Goal: Transaction & Acquisition: Download file/media

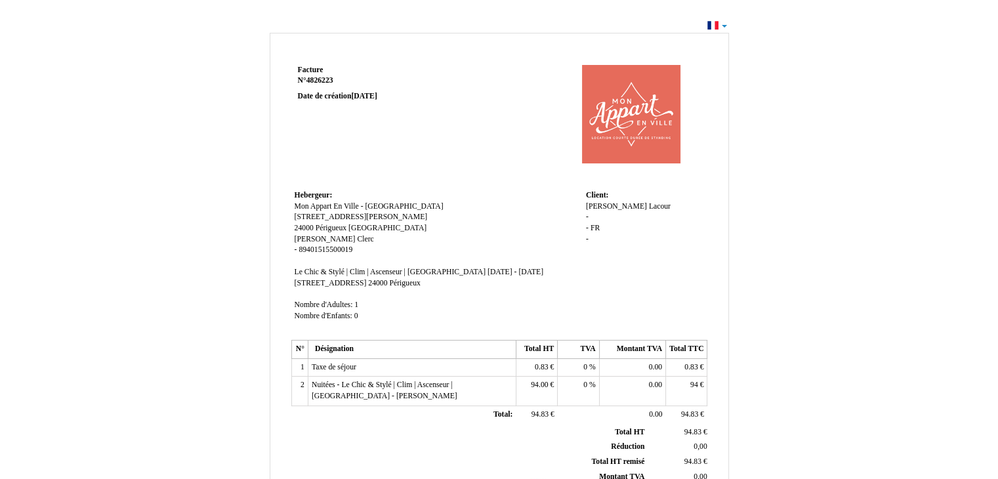
scroll to position [292, 0]
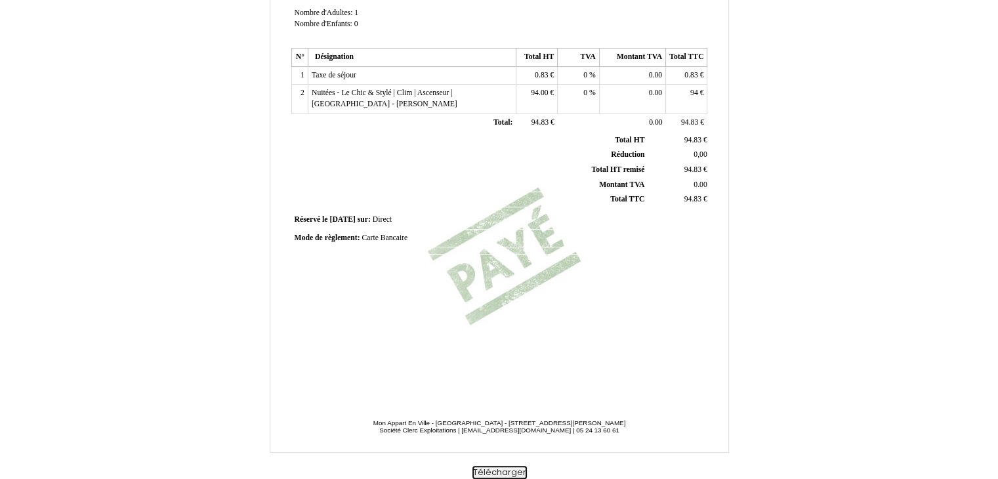
click at [495, 471] on button "Télécharger" at bounding box center [499, 473] width 54 height 14
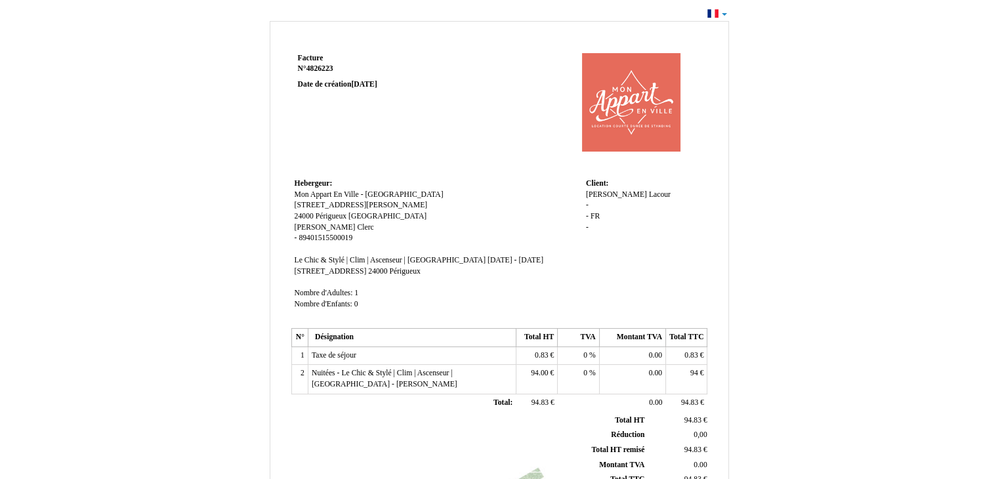
scroll to position [0, 0]
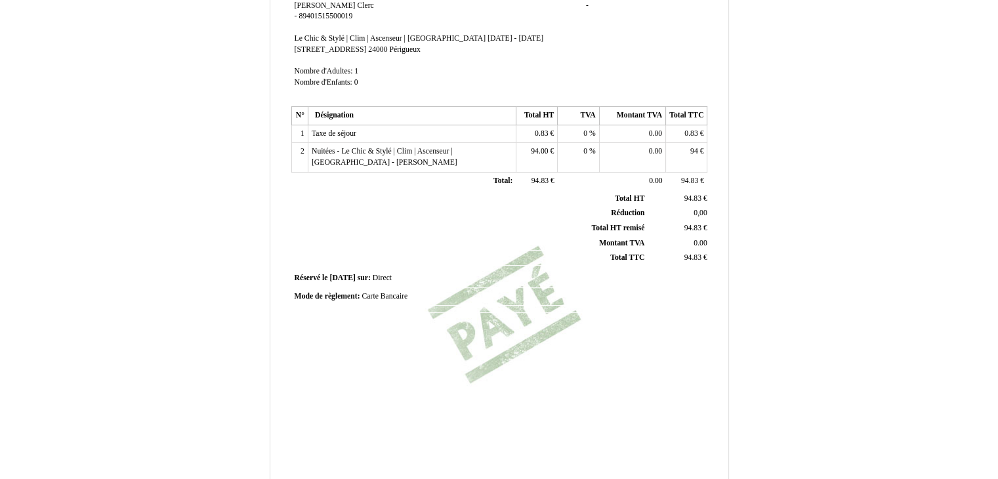
scroll to position [292, 0]
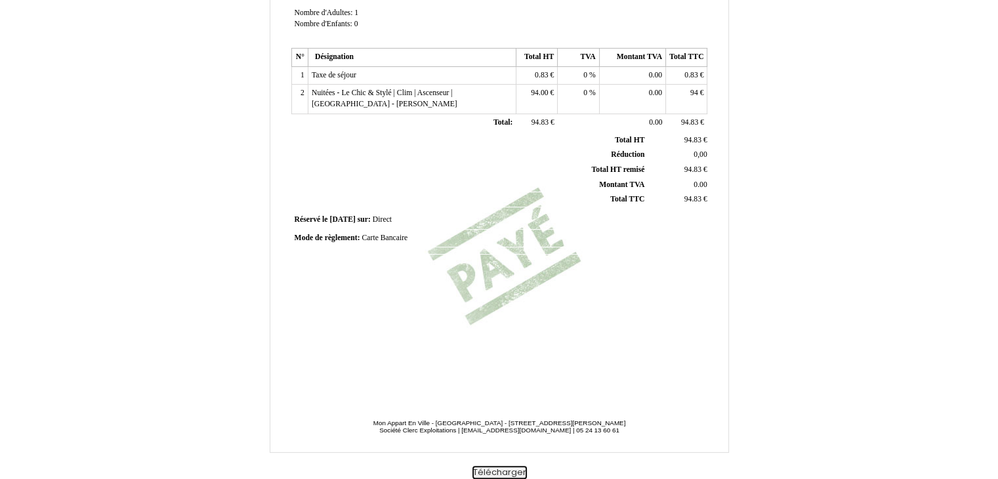
click at [492, 468] on button "Télécharger" at bounding box center [499, 473] width 54 height 14
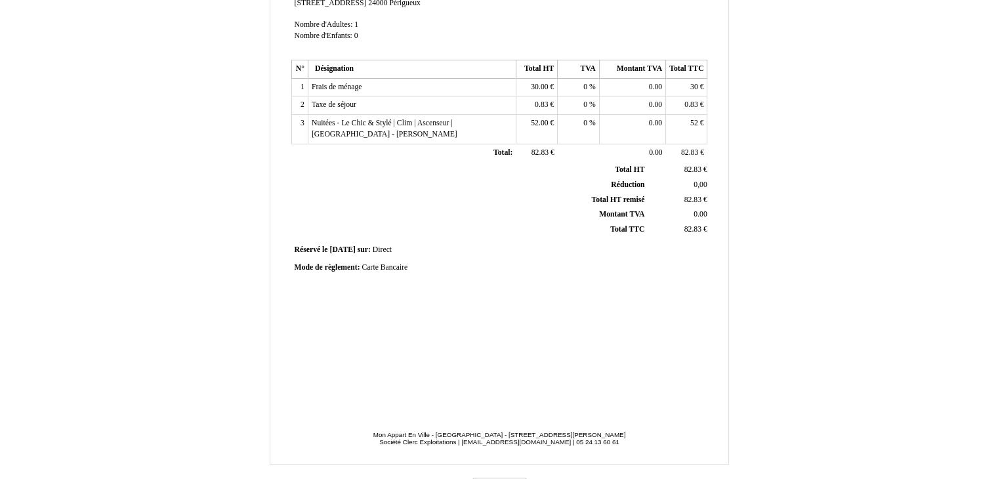
scroll to position [292, 0]
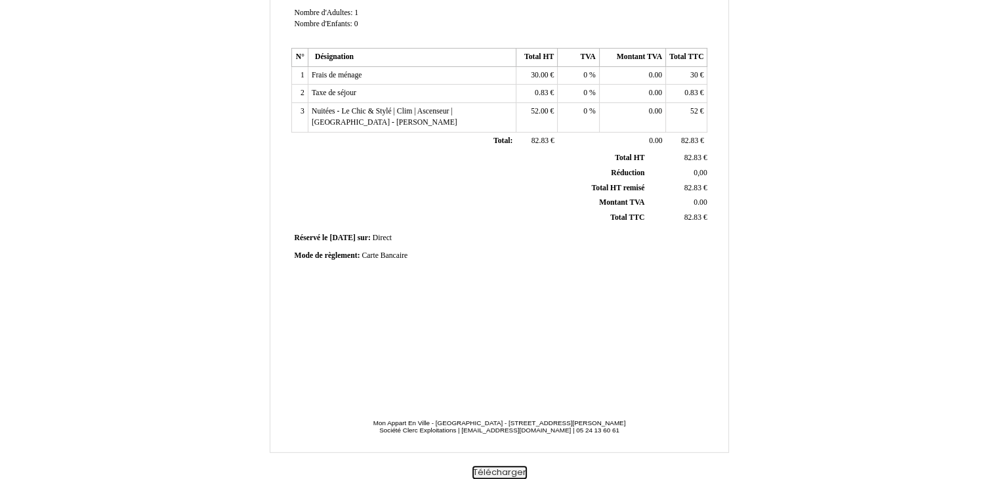
click at [496, 466] on button "Télécharger" at bounding box center [499, 473] width 54 height 14
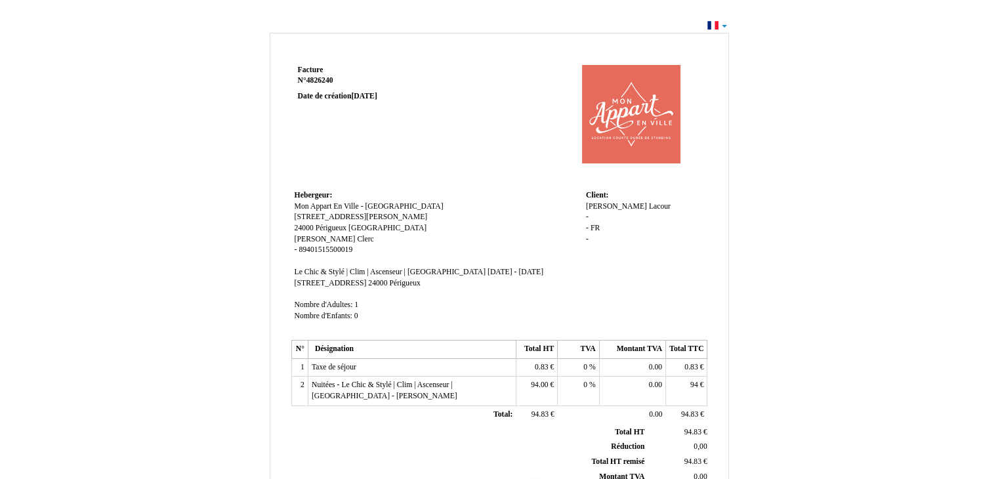
scroll to position [292, 0]
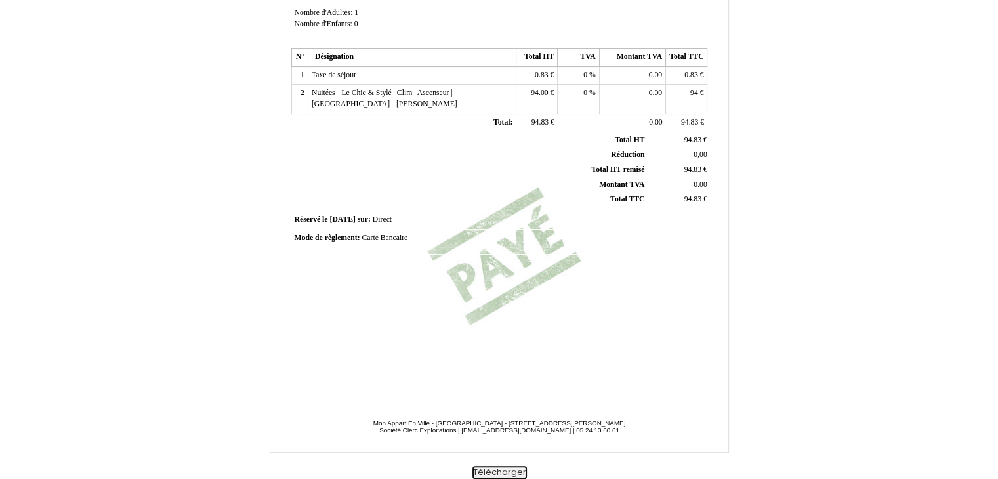
click at [498, 474] on button "Télécharger" at bounding box center [499, 473] width 54 height 14
click at [497, 475] on button "Télécharger" at bounding box center [499, 473] width 54 height 14
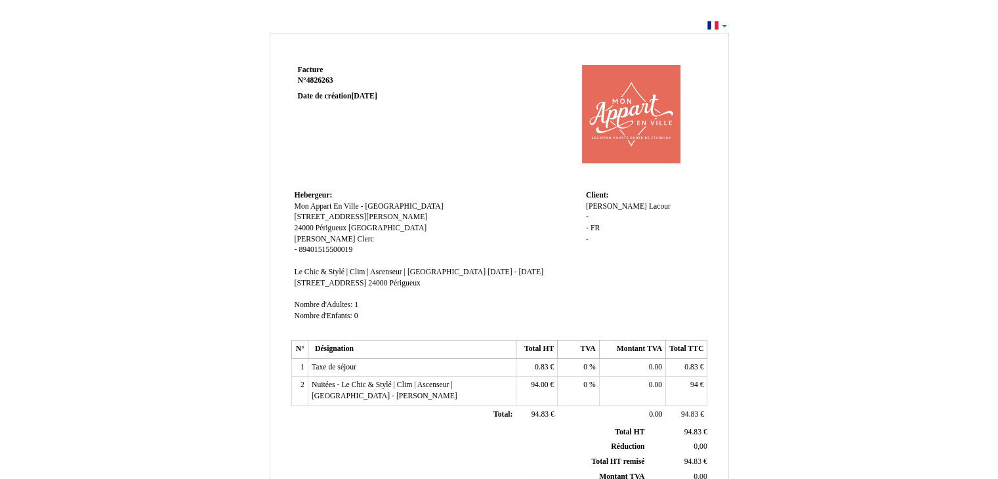
scroll to position [292, 0]
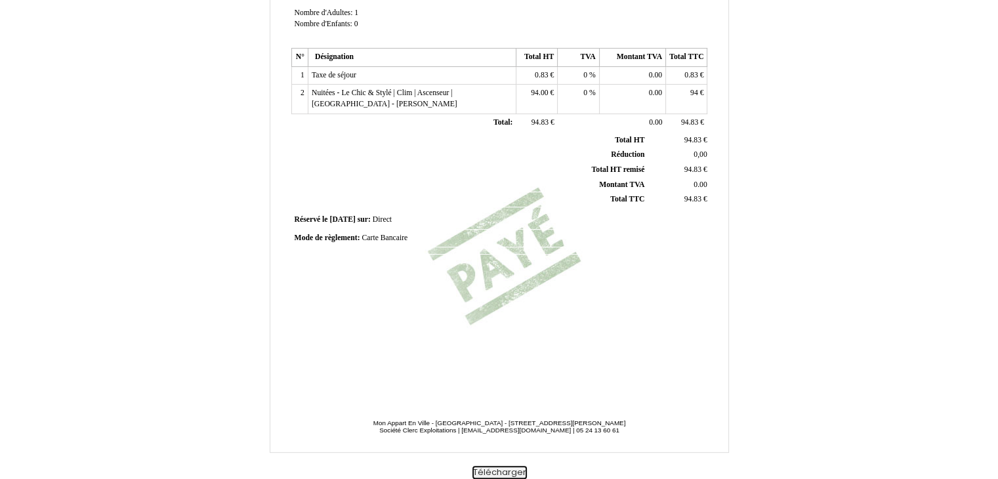
click at [499, 469] on button "Télécharger" at bounding box center [499, 473] width 54 height 14
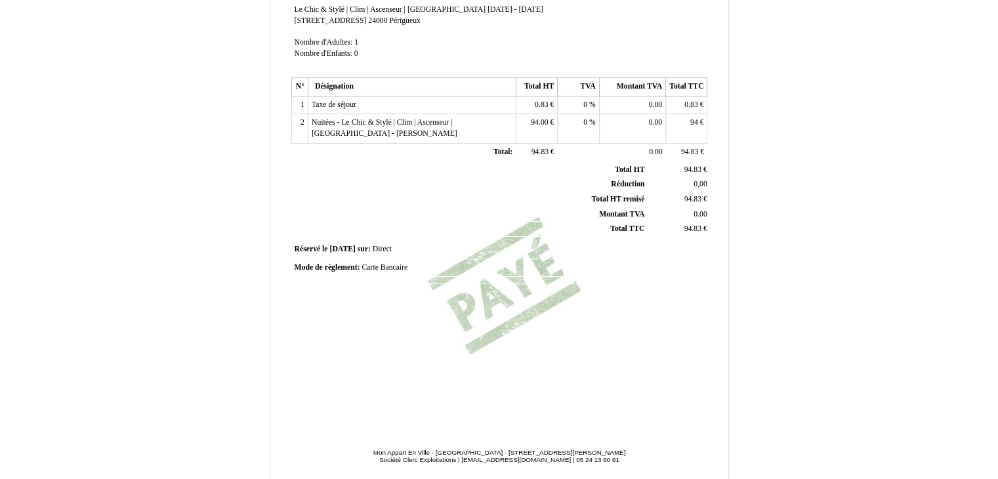
scroll to position [292, 0]
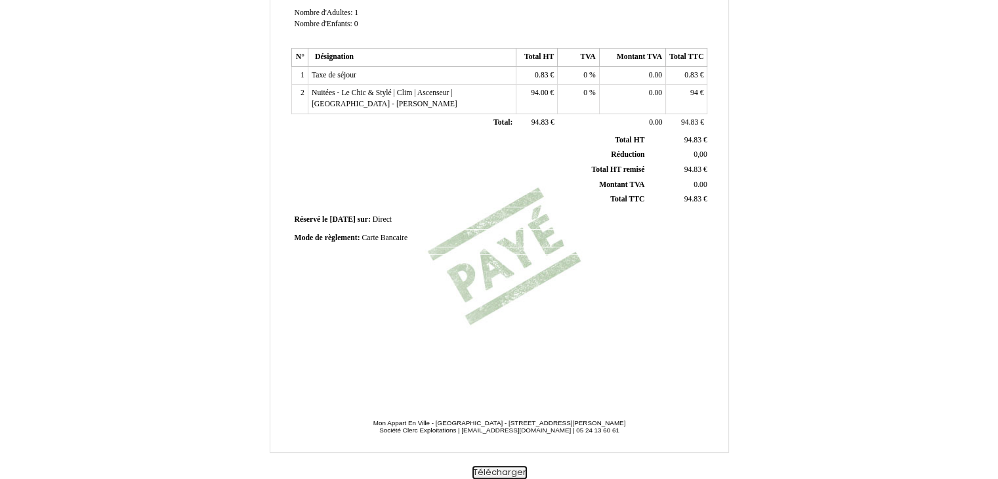
click at [498, 470] on button "Télécharger" at bounding box center [499, 473] width 54 height 14
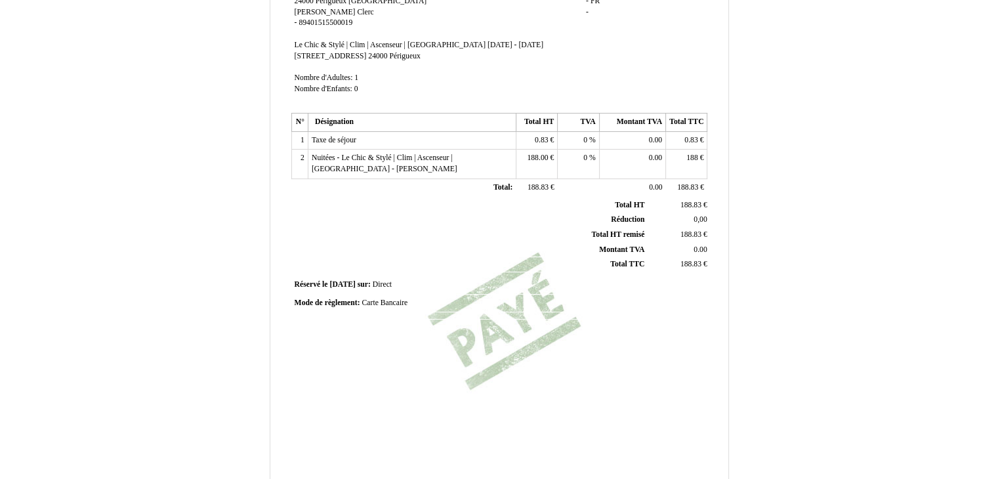
scroll to position [292, 0]
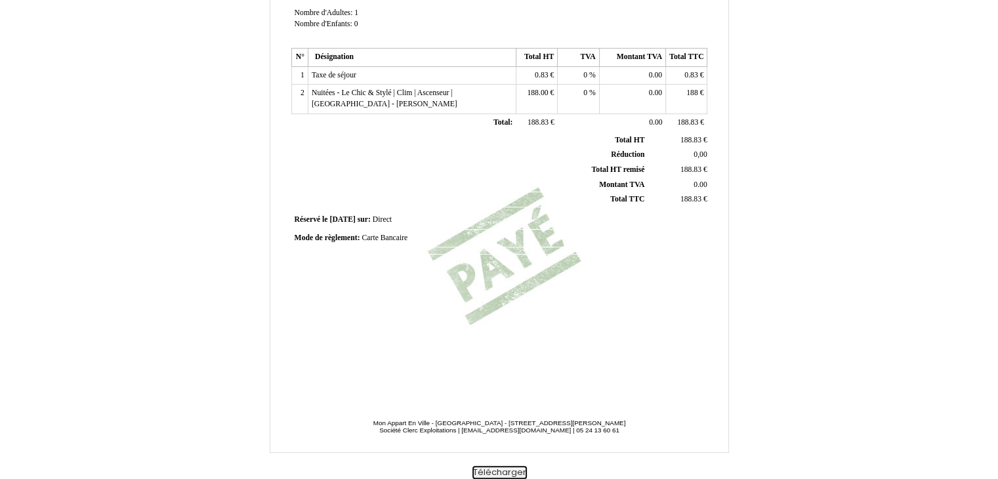
click at [500, 470] on button "Télécharger" at bounding box center [499, 473] width 54 height 14
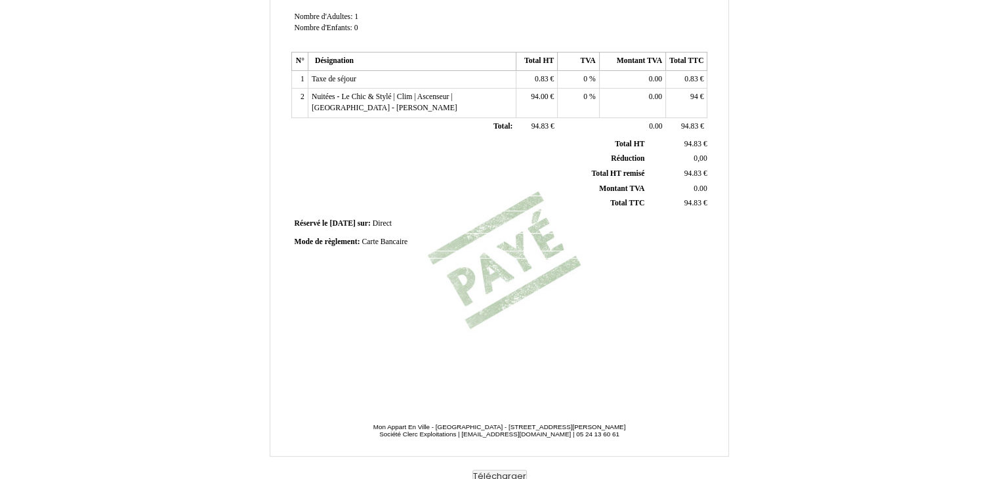
scroll to position [292, 0]
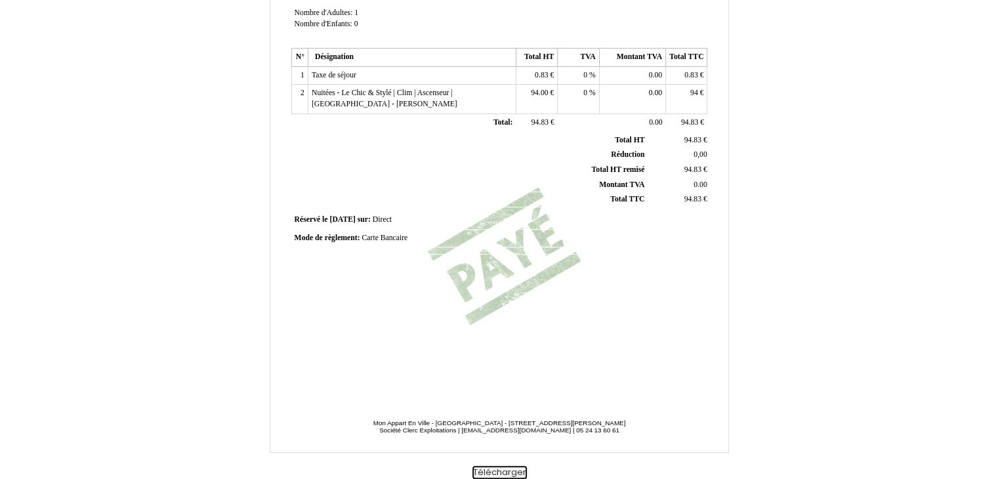
click at [504, 468] on button "Télécharger" at bounding box center [499, 473] width 54 height 14
click at [498, 477] on button "Télécharger" at bounding box center [499, 473] width 54 height 14
click at [647, 159] on td "0,00 0,00" at bounding box center [678, 155] width 62 height 15
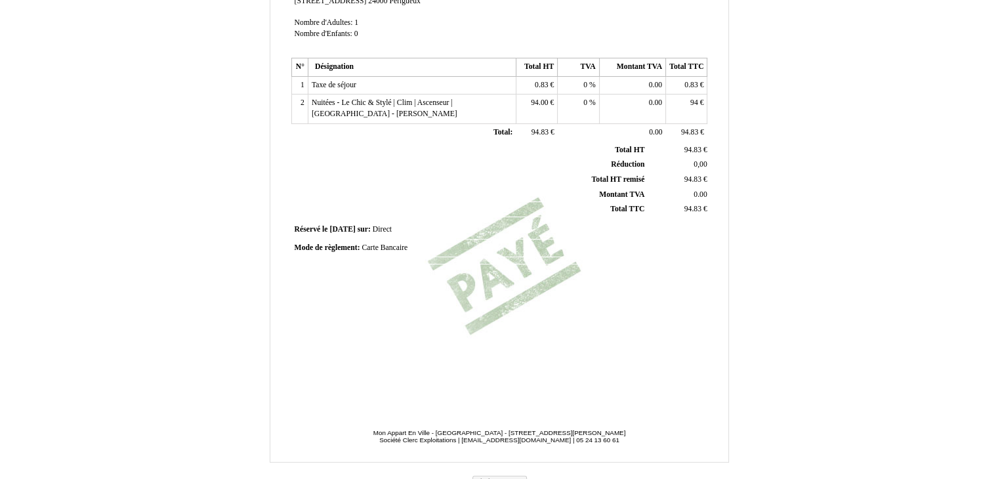
scroll to position [292, 0]
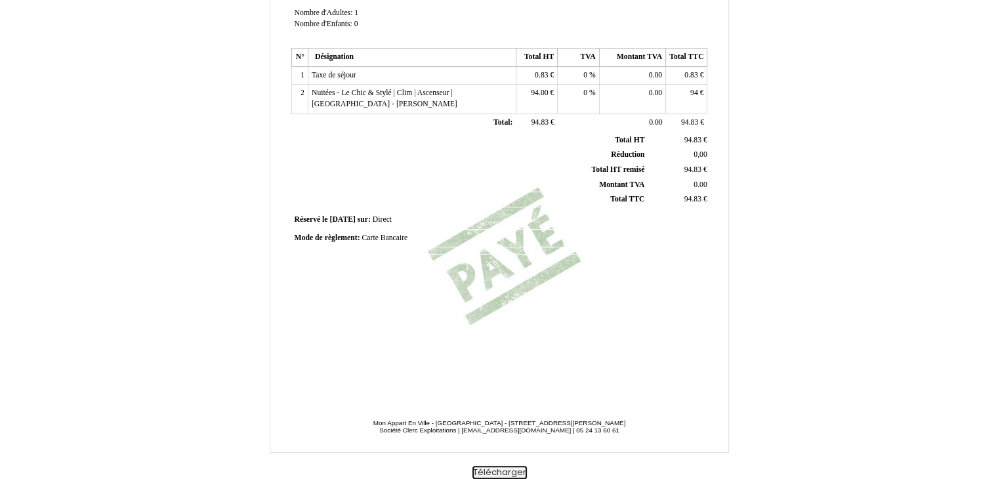
click at [502, 470] on button "Télécharger" at bounding box center [499, 473] width 54 height 14
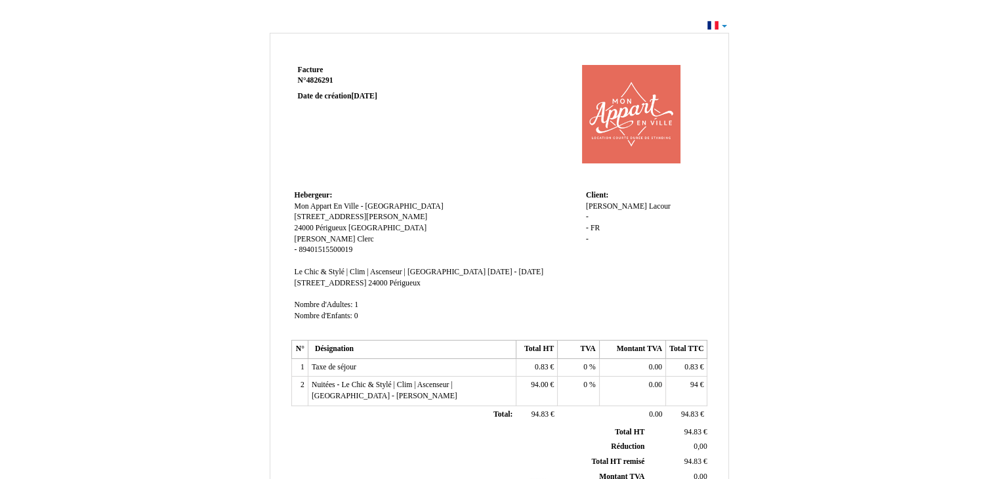
scroll to position [292, 0]
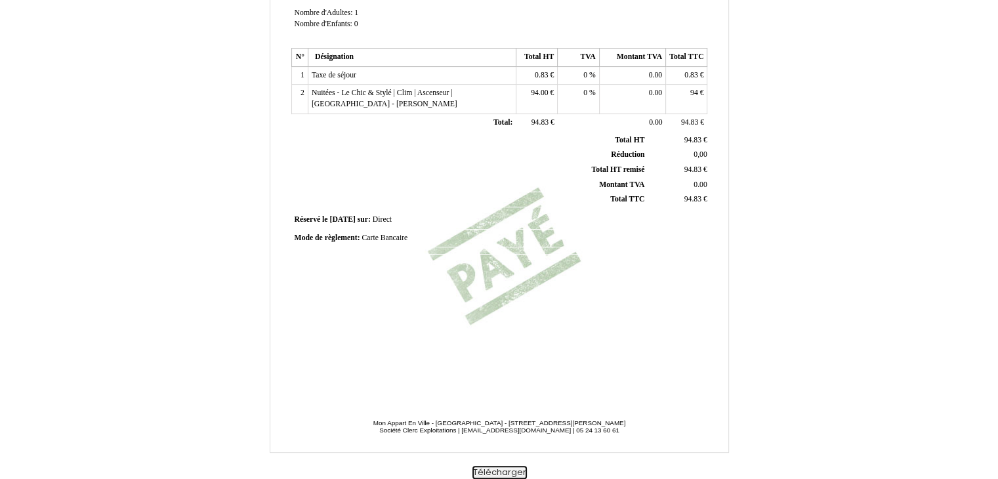
click at [496, 470] on button "Télécharger" at bounding box center [499, 473] width 54 height 14
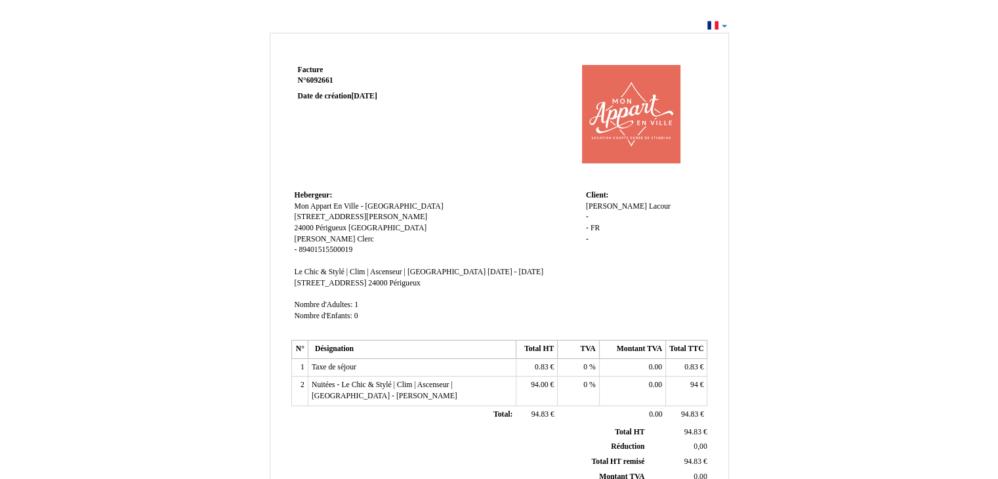
scroll to position [292, 0]
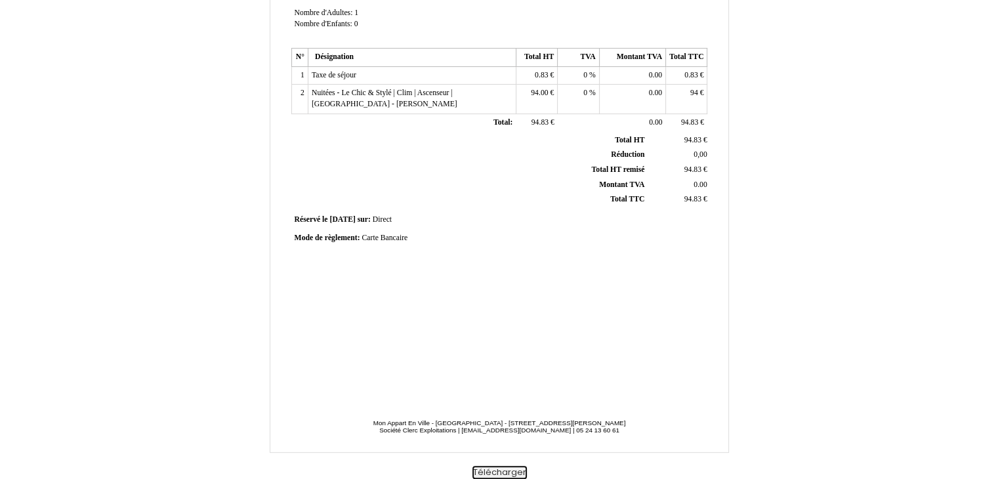
click at [500, 469] on button "Télécharger" at bounding box center [499, 473] width 54 height 14
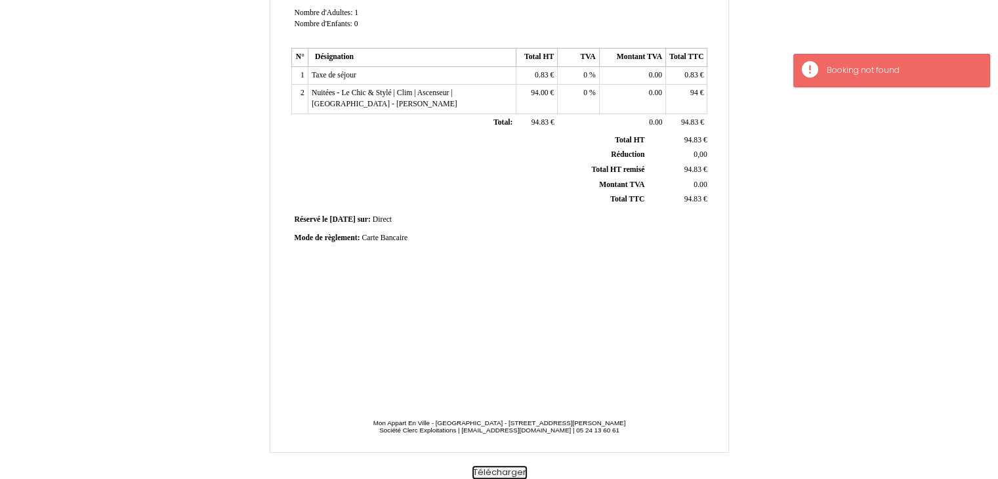
click at [500, 469] on button "Télécharger" at bounding box center [499, 473] width 54 height 14
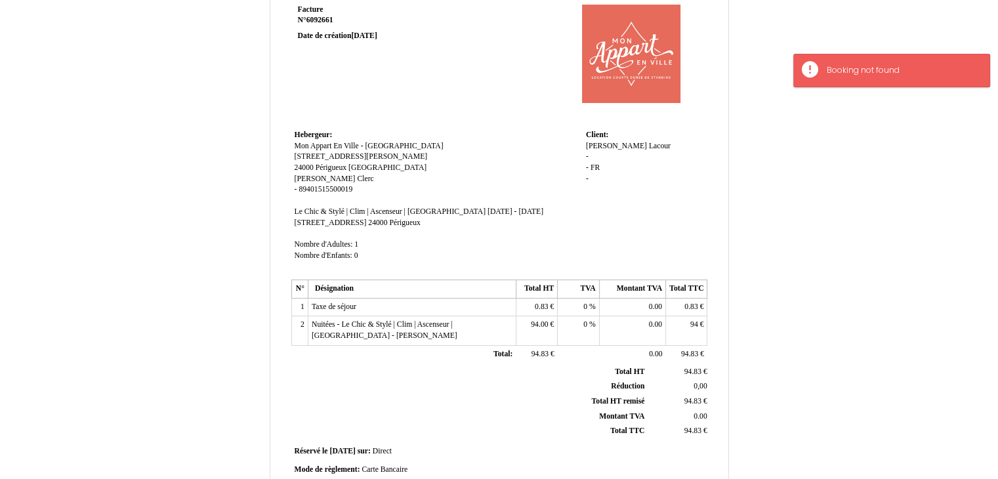
scroll to position [59, 0]
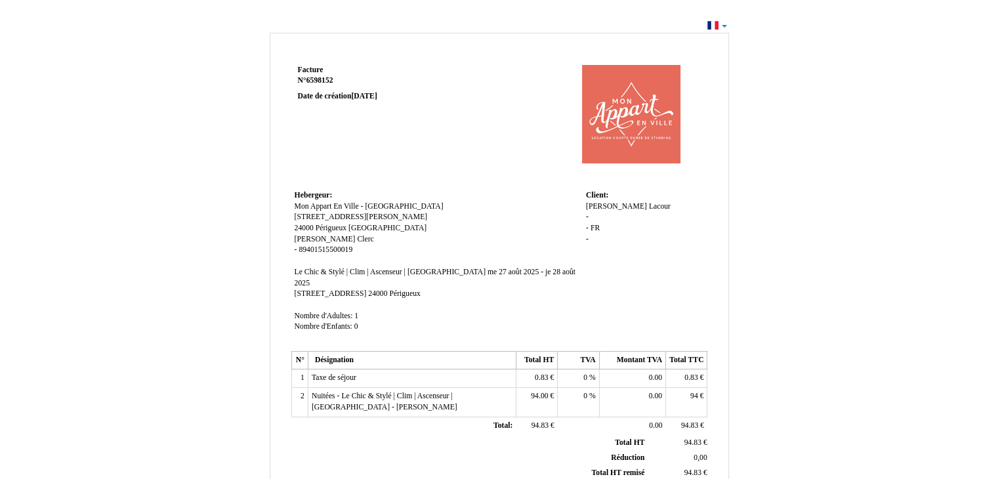
scroll to position [292, 0]
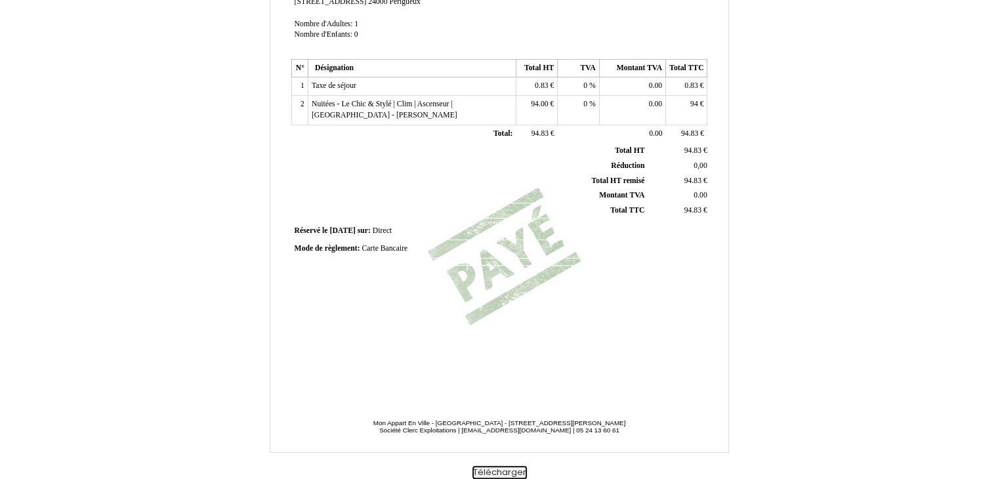
click at [502, 472] on button "Télécharger" at bounding box center [499, 473] width 54 height 14
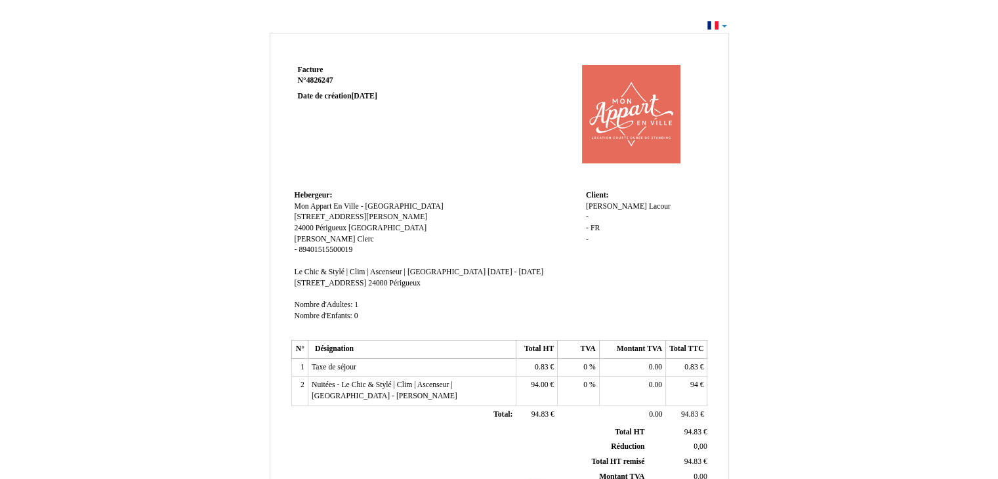
scroll to position [292, 0]
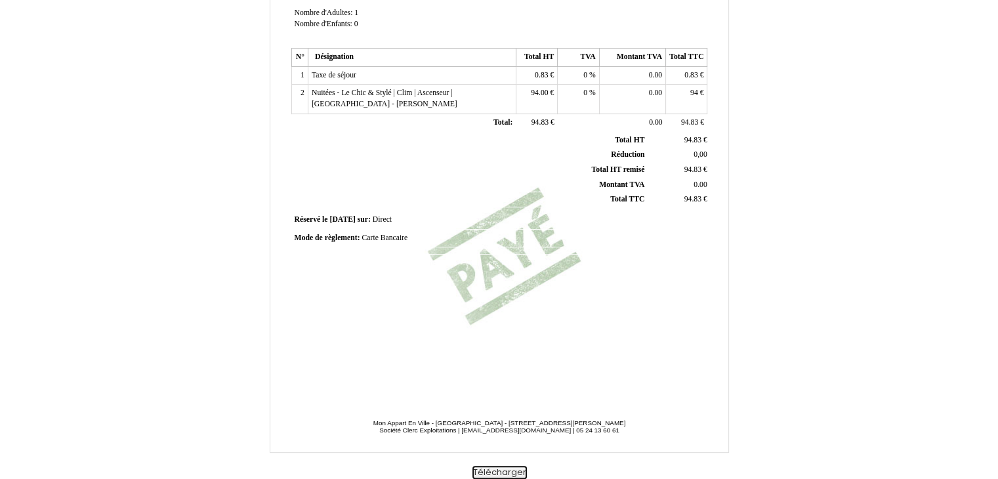
click at [506, 471] on button "Télécharger" at bounding box center [499, 473] width 54 height 14
click at [217, 279] on div "Facture Facture N° 4826247 4826247 Date de création [DATE] [GEOGRAPHIC_DATA]: […" at bounding box center [498, 108] width 767 height 741
